Goal: Information Seeking & Learning: Learn about a topic

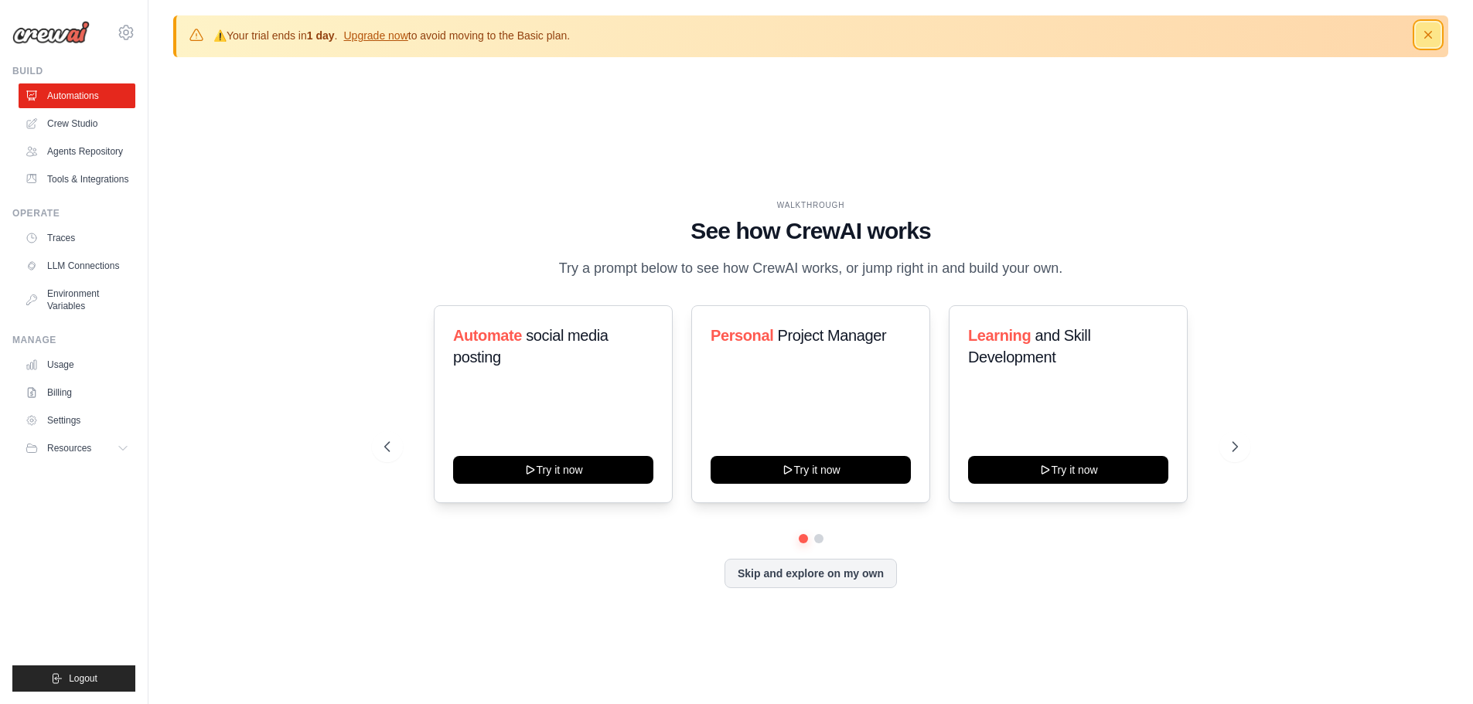
click at [1434, 32] on icon "button" at bounding box center [1427, 34] width 15 height 15
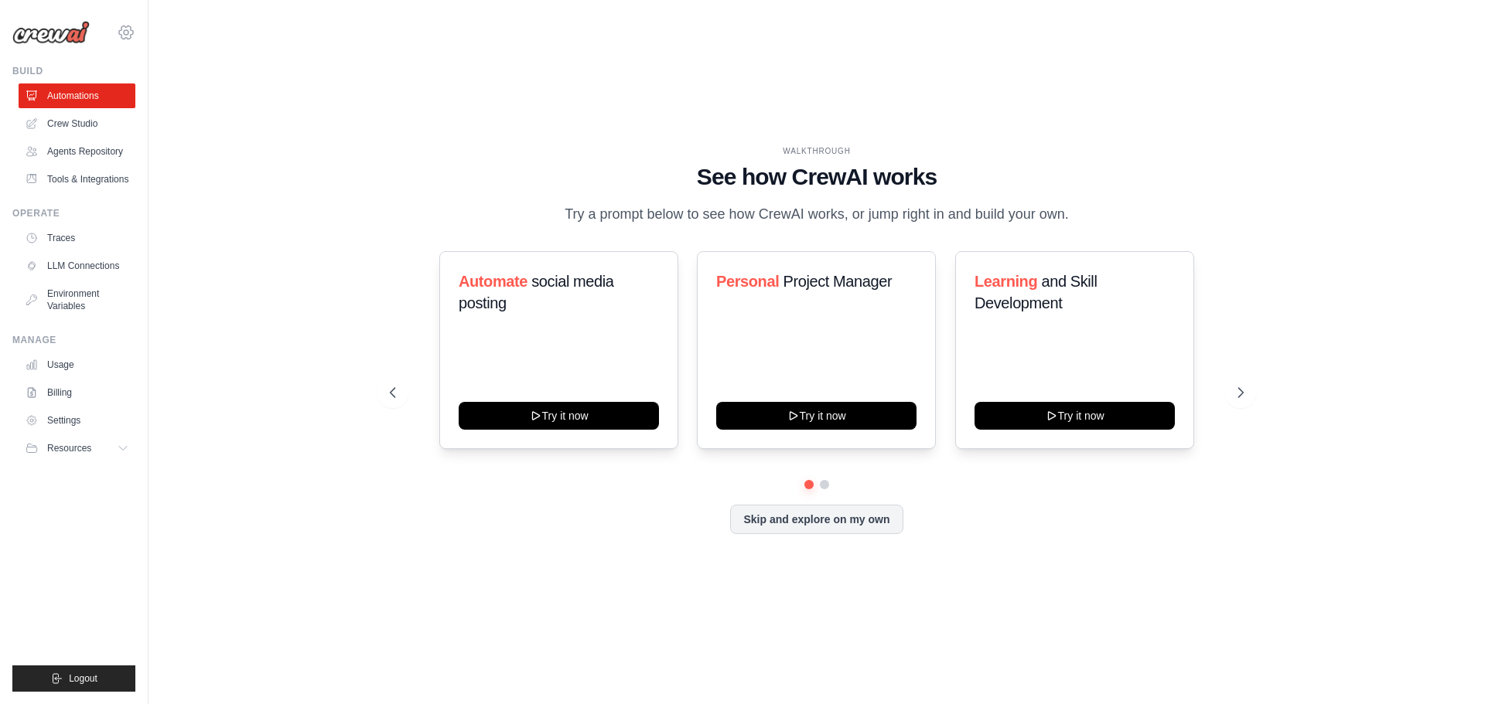
click at [124, 33] on icon at bounding box center [126, 32] width 5 height 5
click at [253, 323] on div "WALKTHROUGH See how [PERSON_NAME] works Try a prompt below to see how [PERSON_N…" at bounding box center [816, 351] width 1287 height 673
click at [59, 373] on link "Usage" at bounding box center [78, 365] width 117 height 25
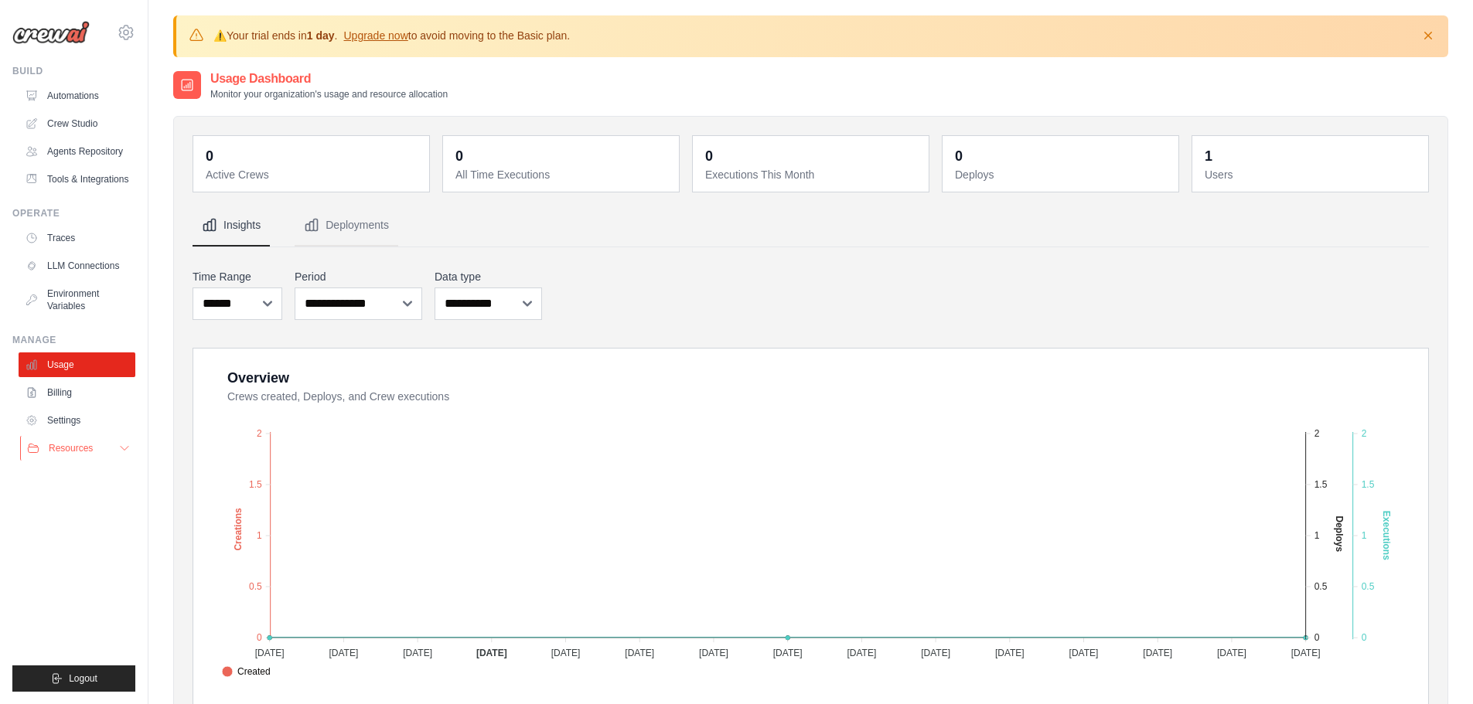
click at [53, 455] on span "Resources" at bounding box center [71, 448] width 44 height 12
click at [90, 481] on span "Documentation" at bounding box center [86, 475] width 63 height 12
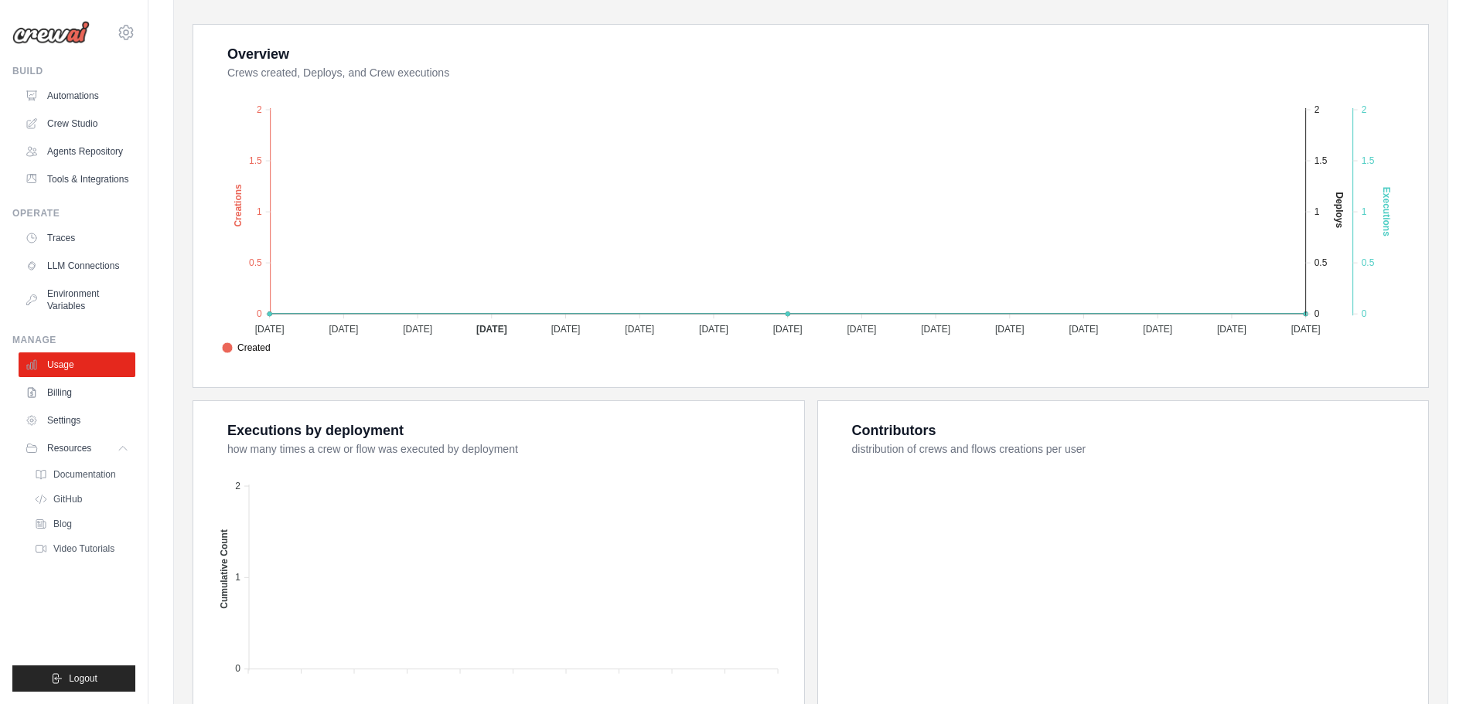
scroll to position [315, 0]
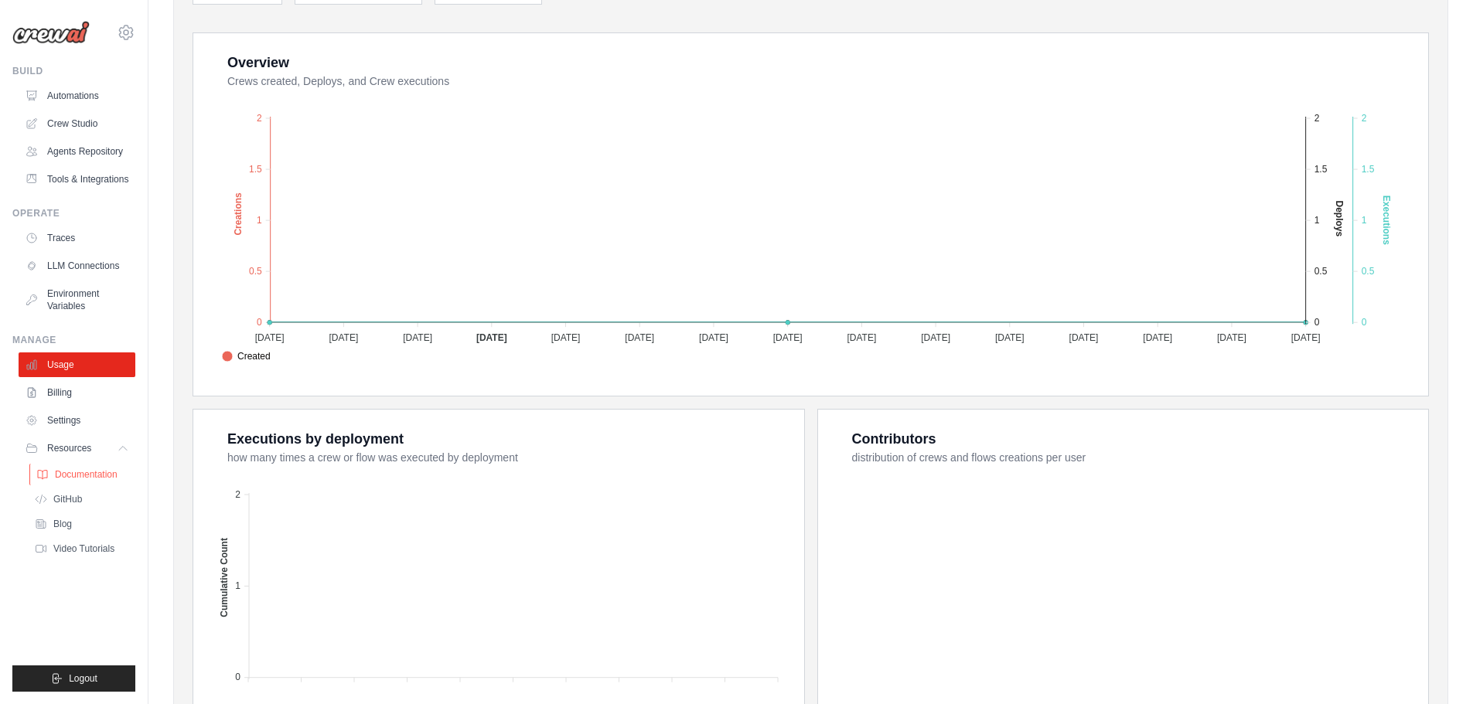
click at [78, 481] on span "Documentation" at bounding box center [86, 475] width 63 height 12
